Goal: Entertainment & Leisure: Browse casually

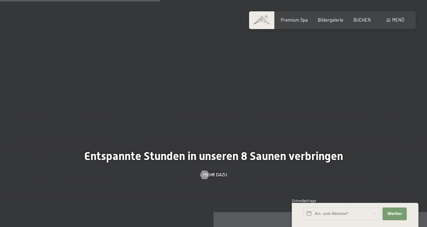
scroll to position [1509, 0]
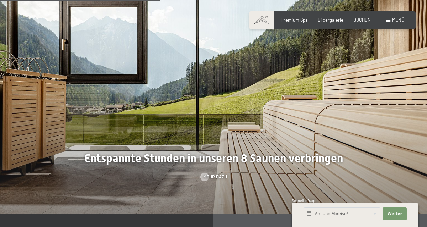
click at [326, 21] on span "Bildergalerie" at bounding box center [330, 20] width 26 height 6
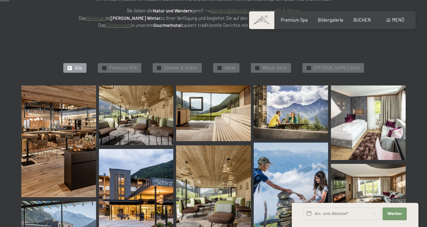
scroll to position [134, 0]
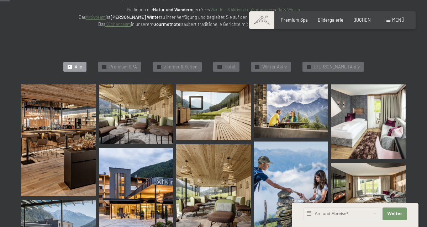
click at [44, 153] on img at bounding box center [58, 141] width 75 height 112
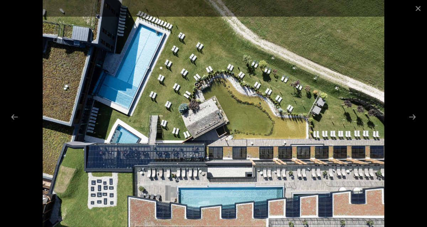
click at [412, 124] on button "Next slide" at bounding box center [411, 117] width 15 height 14
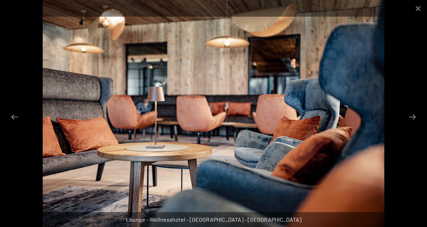
click at [409, 124] on button "Next slide" at bounding box center [411, 117] width 15 height 14
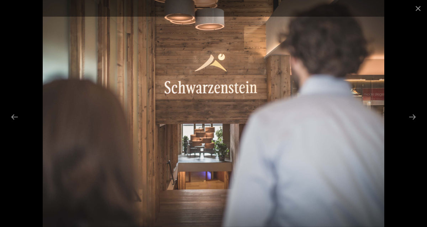
click at [413, 124] on button "Next slide" at bounding box center [411, 117] width 15 height 14
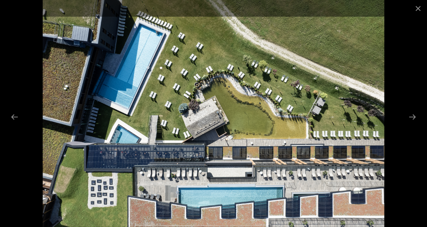
click at [408, 124] on button "Next slide" at bounding box center [411, 117] width 15 height 14
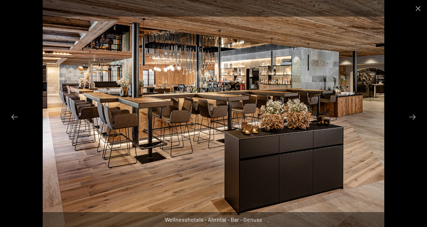
click at [412, 124] on button "Next slide" at bounding box center [411, 117] width 15 height 14
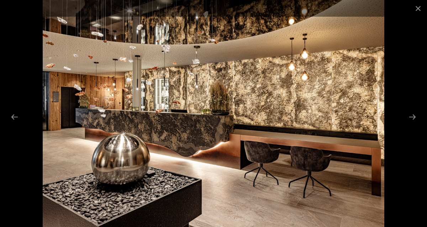
click at [412, 124] on button "Next slide" at bounding box center [411, 117] width 15 height 14
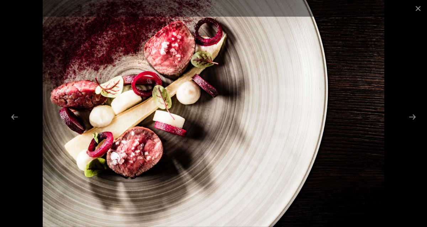
click at [418, 10] on button "Close gallery" at bounding box center [418, 8] width 18 height 17
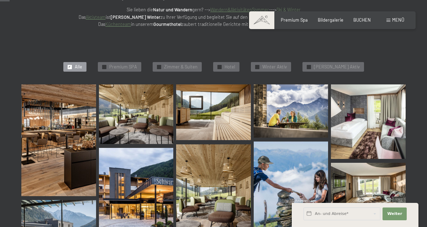
click at [111, 62] on div "✓ Premium SPA" at bounding box center [119, 67] width 43 height 10
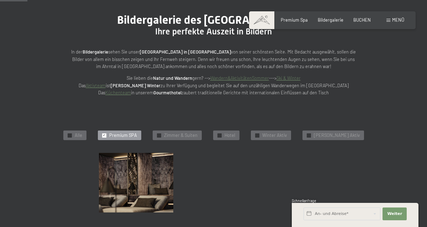
scroll to position [69, 0]
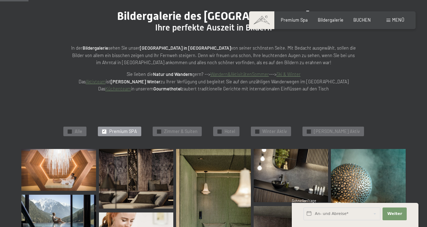
click at [49, 171] on img at bounding box center [58, 170] width 75 height 42
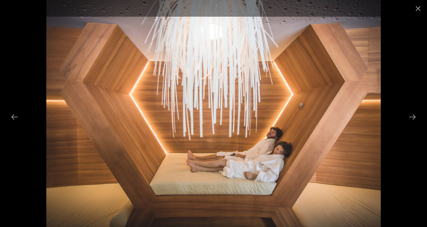
click at [415, 124] on button "Next slide" at bounding box center [411, 117] width 15 height 14
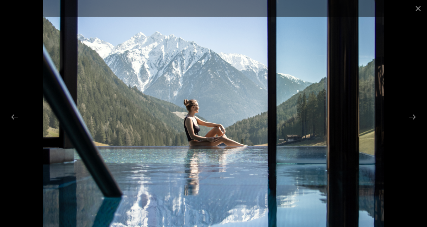
click at [413, 124] on button "Next slide" at bounding box center [411, 117] width 15 height 14
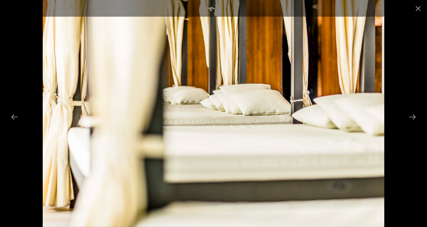
click at [414, 124] on button "Next slide" at bounding box center [411, 117] width 15 height 14
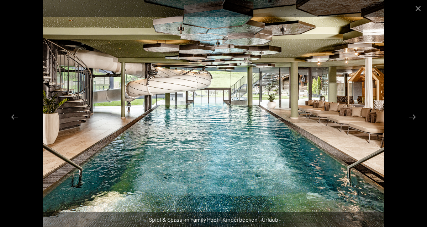
click at [412, 124] on button "Next slide" at bounding box center [411, 117] width 15 height 14
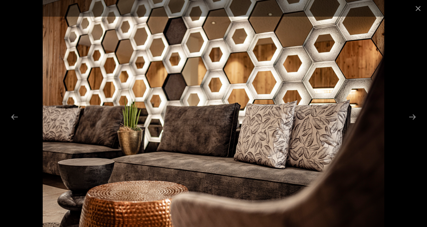
click at [411, 124] on button "Next slide" at bounding box center [411, 117] width 15 height 14
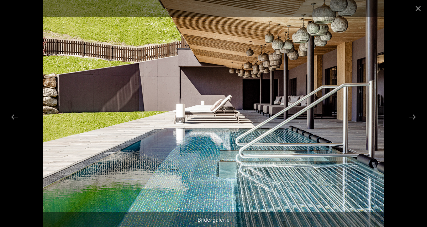
click at [414, 124] on button "Next slide" at bounding box center [411, 117] width 15 height 14
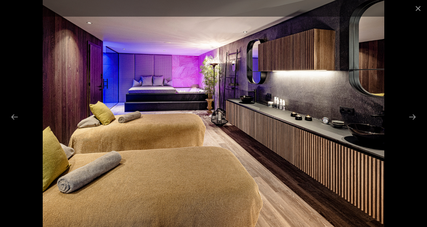
click at [415, 124] on button "Next slide" at bounding box center [411, 117] width 15 height 14
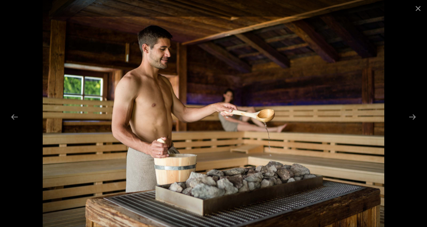
click at [417, 124] on button "Next slide" at bounding box center [411, 117] width 15 height 14
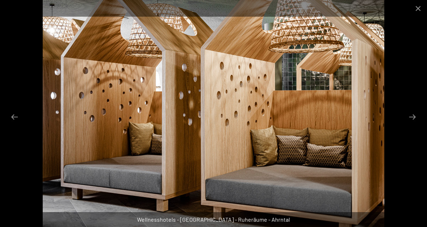
click at [414, 124] on button "Next slide" at bounding box center [411, 117] width 15 height 14
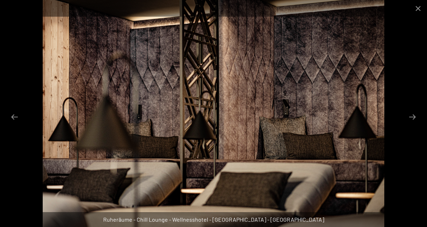
click at [414, 124] on button "Next slide" at bounding box center [411, 117] width 15 height 14
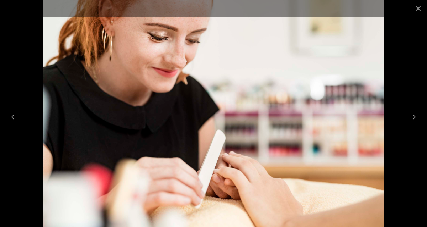
click at [417, 124] on button "Next slide" at bounding box center [411, 117] width 15 height 14
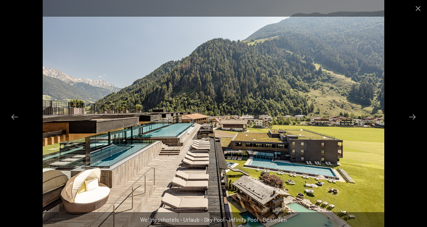
click at [413, 124] on button "Next slide" at bounding box center [411, 117] width 15 height 14
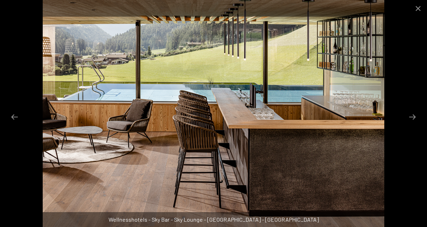
click at [414, 124] on button "Next slide" at bounding box center [411, 117] width 15 height 14
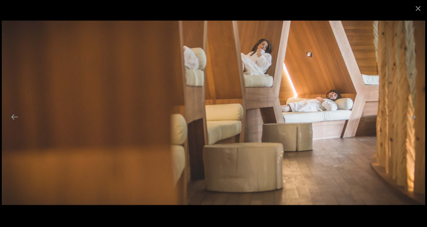
click at [413, 124] on button "Next slide" at bounding box center [411, 117] width 15 height 14
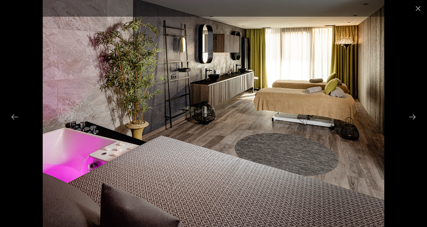
click at [417, 124] on button "Next slide" at bounding box center [411, 117] width 15 height 14
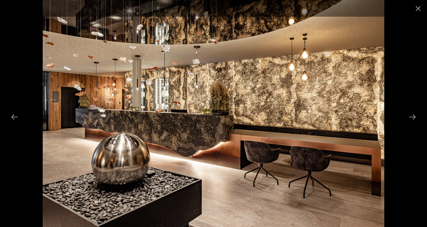
click at [413, 124] on button "Next slide" at bounding box center [411, 117] width 15 height 14
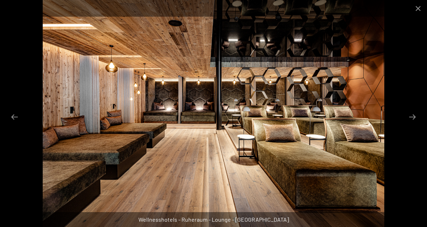
click at [412, 124] on button "Next slide" at bounding box center [411, 117] width 15 height 14
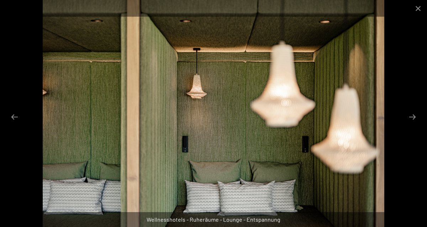
click at [410, 124] on button "Next slide" at bounding box center [411, 117] width 15 height 14
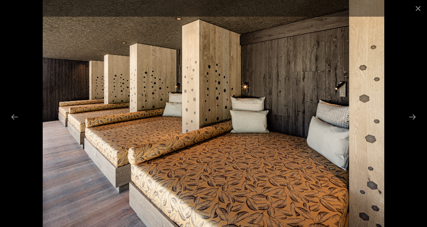
click at [413, 124] on button "Next slide" at bounding box center [411, 117] width 15 height 14
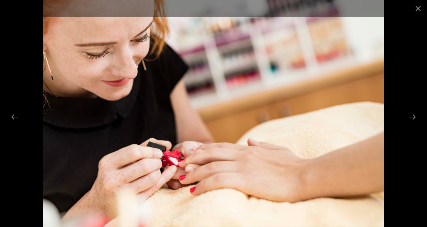
click at [414, 124] on button "Next slide" at bounding box center [411, 117] width 15 height 14
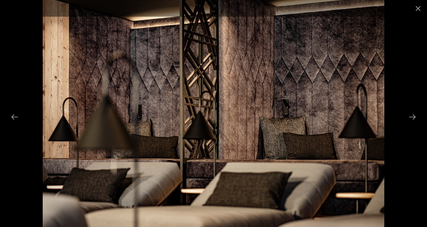
click at [413, 124] on button "Next slide" at bounding box center [411, 117] width 15 height 14
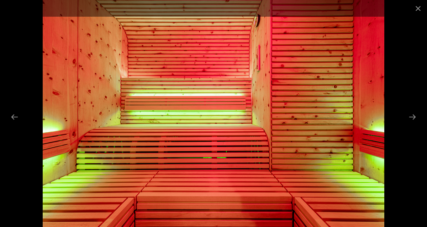
click at [414, 124] on button "Next slide" at bounding box center [411, 117] width 15 height 14
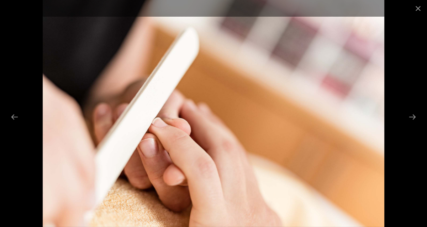
click at [418, 124] on button "Next slide" at bounding box center [411, 117] width 15 height 14
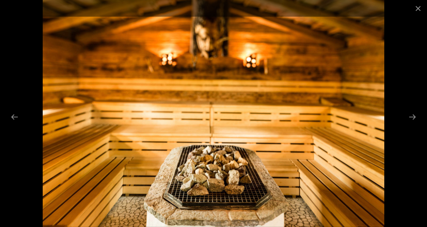
click at [414, 124] on button "Next slide" at bounding box center [411, 117] width 15 height 14
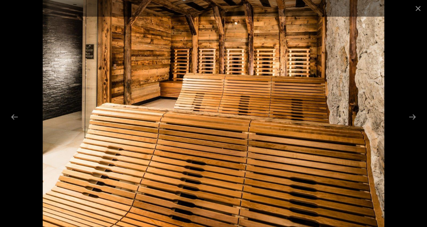
click at [413, 124] on button "Next slide" at bounding box center [411, 117] width 15 height 14
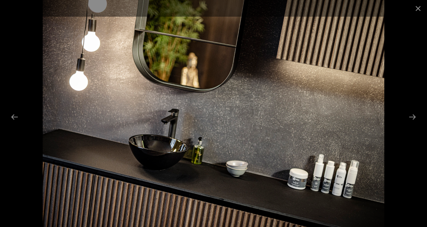
click at [16, 124] on button "Previous slide" at bounding box center [14, 117] width 15 height 14
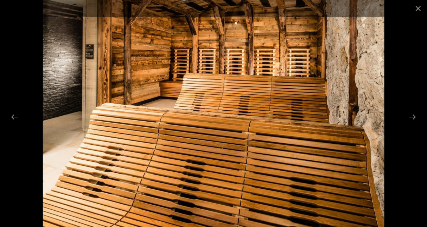
click at [419, 124] on button "Next slide" at bounding box center [411, 117] width 15 height 14
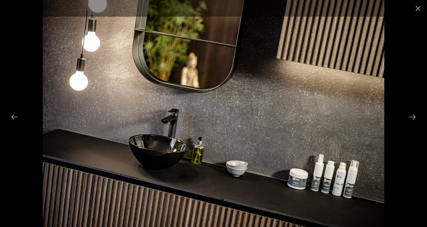
click at [414, 124] on button "Next slide" at bounding box center [411, 117] width 15 height 14
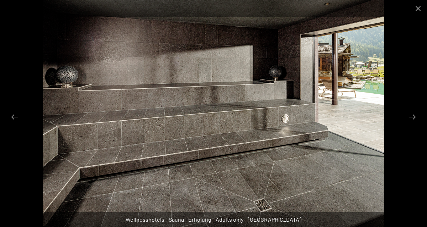
click at [415, 124] on button "Next slide" at bounding box center [411, 117] width 15 height 14
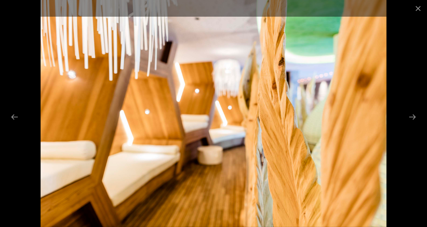
click at [414, 124] on button "Next slide" at bounding box center [411, 117] width 15 height 14
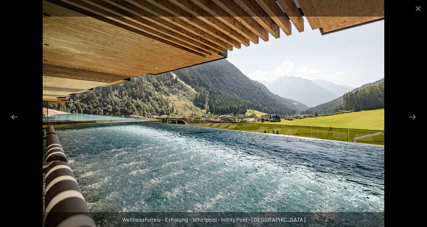
click at [417, 124] on button "Next slide" at bounding box center [411, 117] width 15 height 14
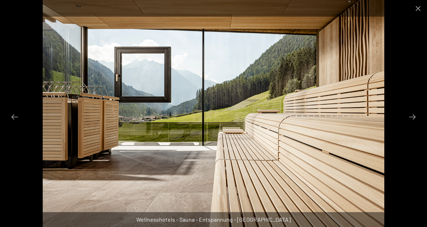
click at [417, 124] on button "Next slide" at bounding box center [411, 117] width 15 height 14
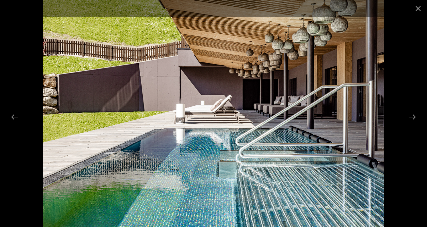
click at [417, 124] on button "Next slide" at bounding box center [411, 117] width 15 height 14
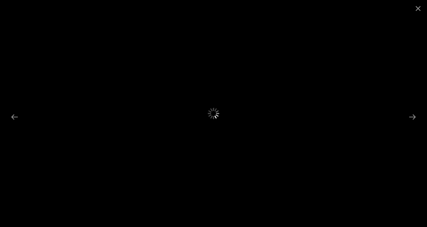
click at [419, 10] on button "Close gallery" at bounding box center [418, 8] width 18 height 17
